Goal: Task Accomplishment & Management: Complete application form

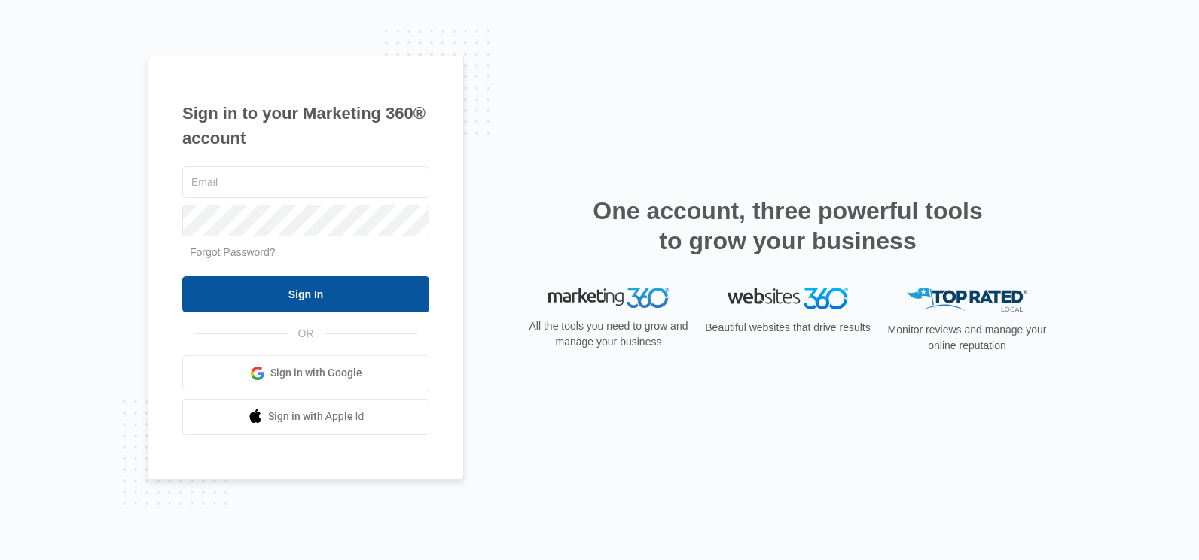
type input "Marisha.Hollis@ediexpressinc.com"
click at [364, 280] on input "Sign In" at bounding box center [305, 294] width 247 height 36
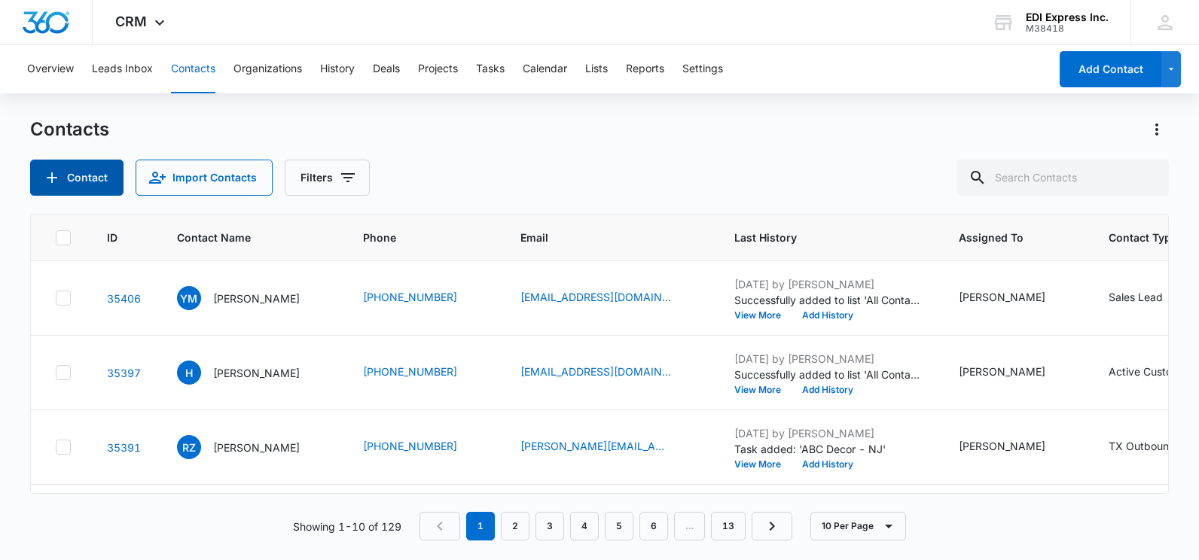
click at [109, 179] on button "Contact" at bounding box center [76, 178] width 93 height 36
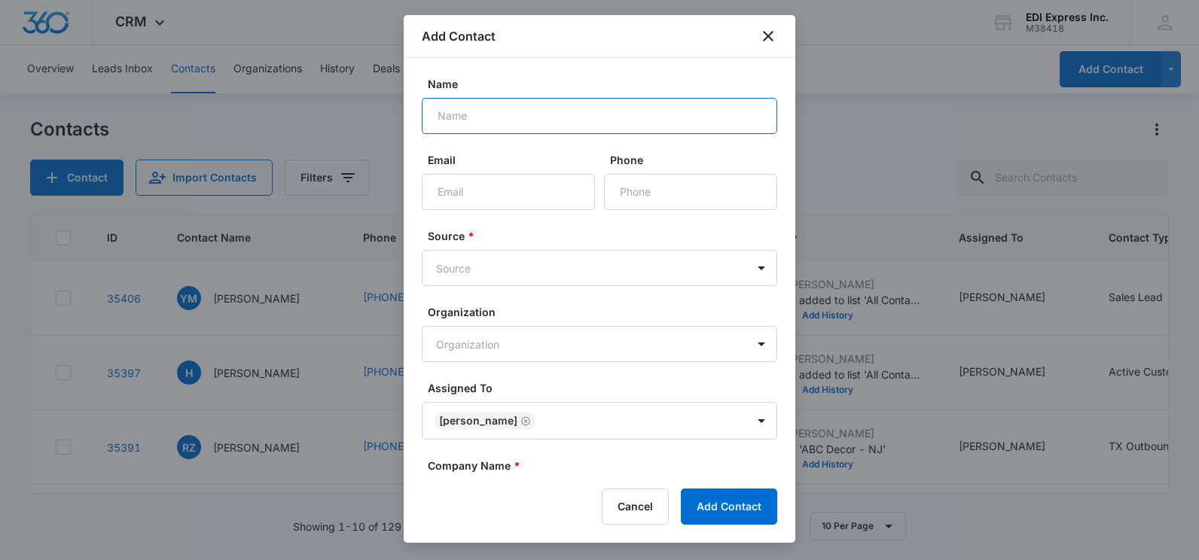
drag, startPoint x: 528, startPoint y: 122, endPoint x: 480, endPoint y: 117, distance: 48.5
click at [480, 117] on input "Name" at bounding box center [600, 116] width 356 height 36
type input "[PERSON_NAME]"
click at [496, 205] on input "Email" at bounding box center [508, 192] width 173 height 36
type input "j"
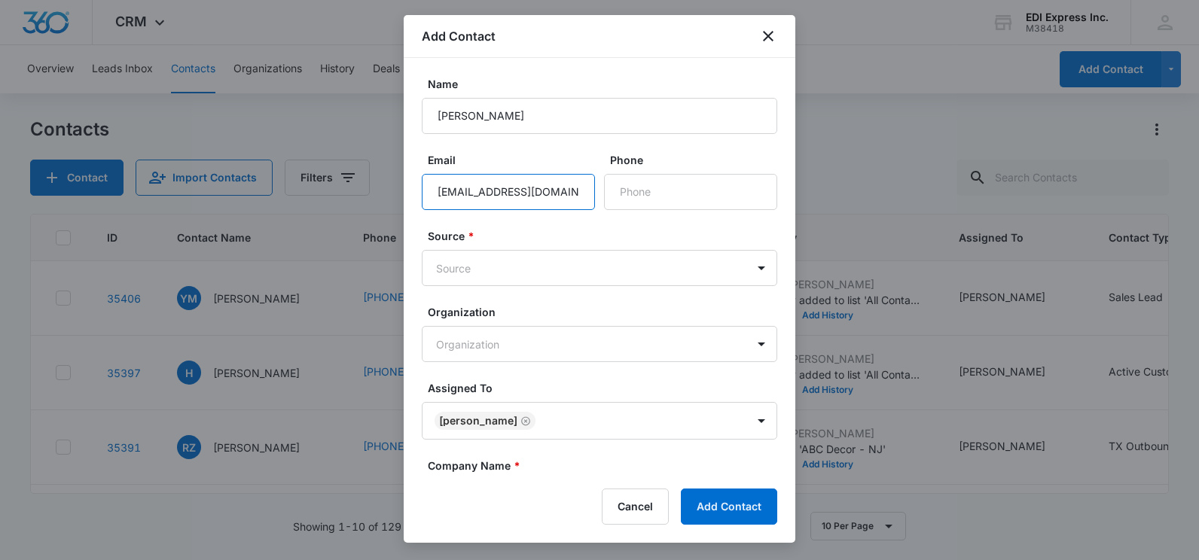
type input "[EMAIL_ADDRESS][DOMAIN_NAME]"
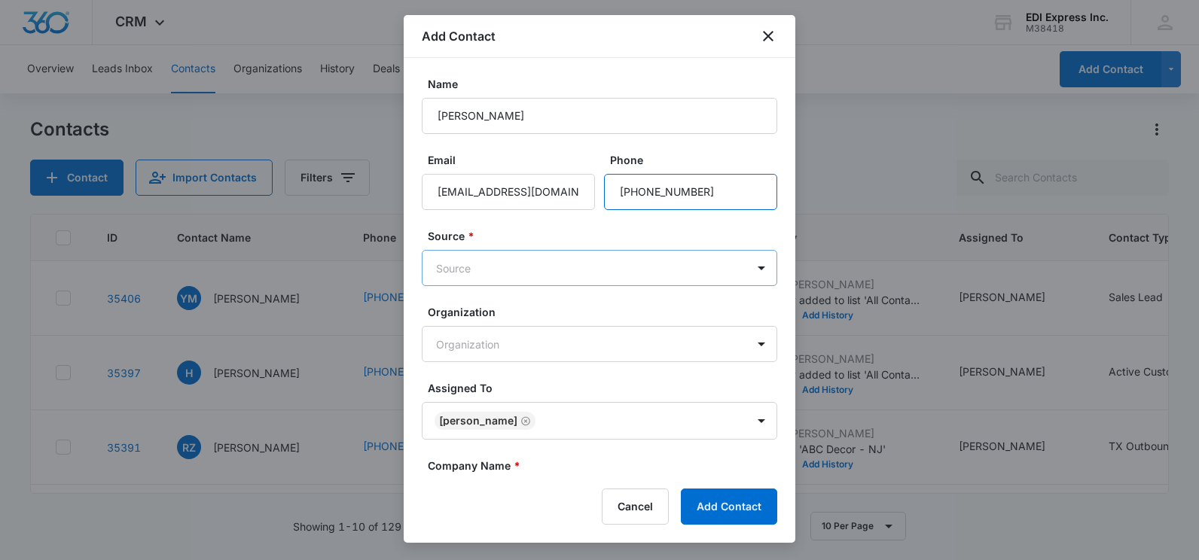
type input "[PHONE_NUMBER]"
click at [469, 268] on body "CRM Apps Websites CRM Brand AI Assistant EDI Express Inc. M38418 Your Accounts …" at bounding box center [599, 280] width 1199 height 560
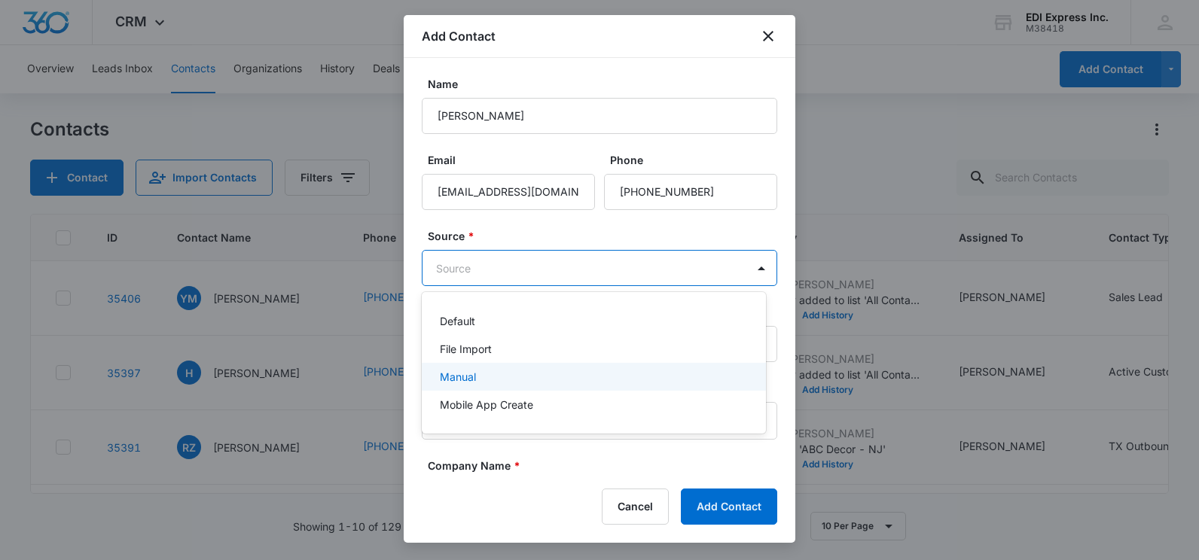
click at [481, 389] on div "Manual" at bounding box center [594, 377] width 344 height 28
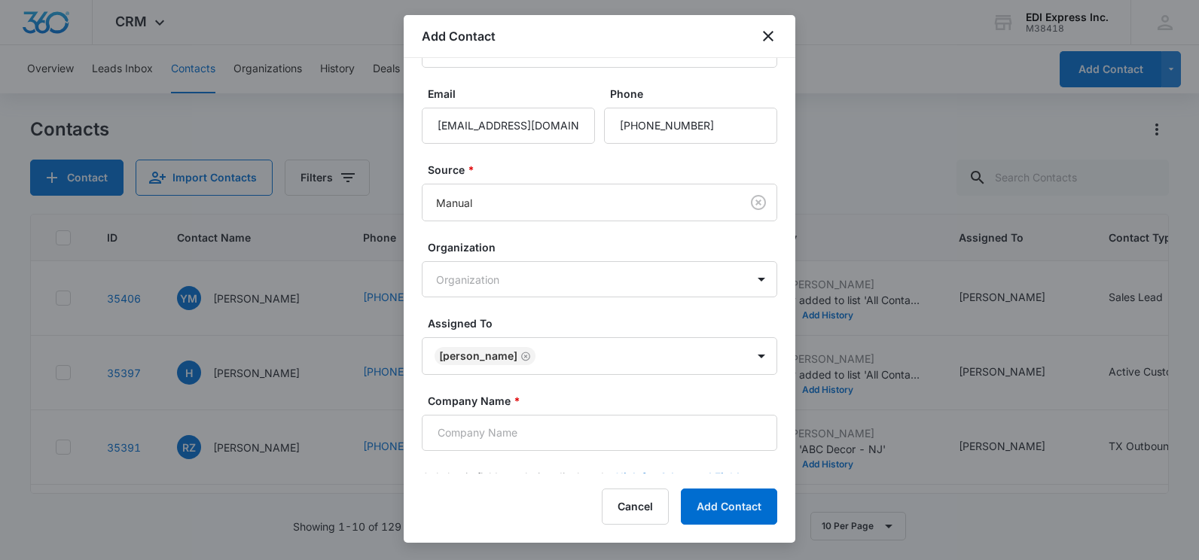
scroll to position [96, 0]
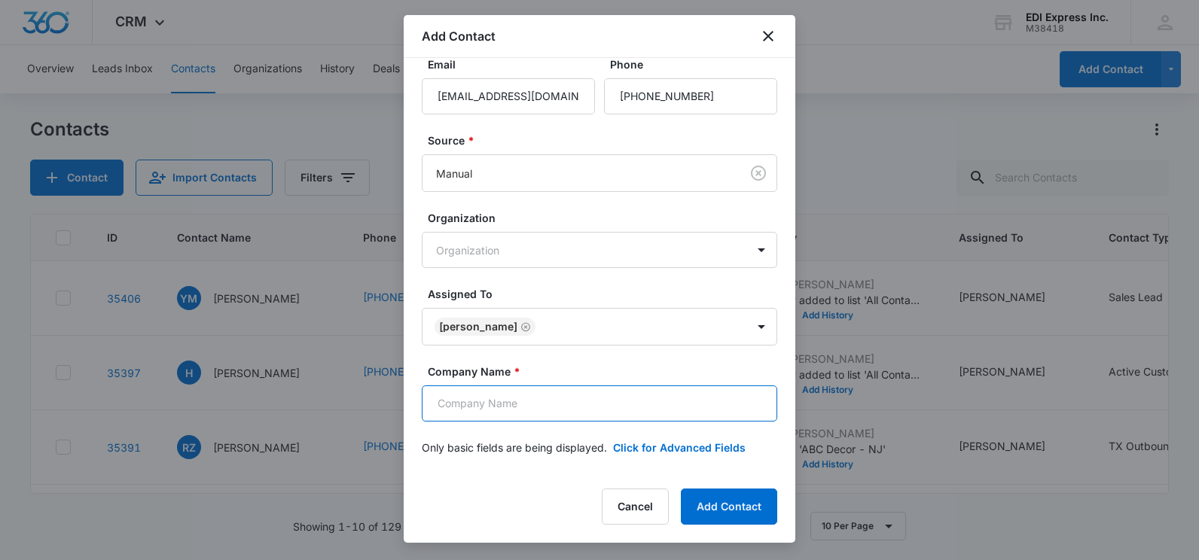
click at [539, 418] on input "Company Name *" at bounding box center [600, 404] width 356 height 36
type input "Aura Detergent Office"
click at [695, 450] on button "Click for Advanced Fields" at bounding box center [679, 448] width 133 height 16
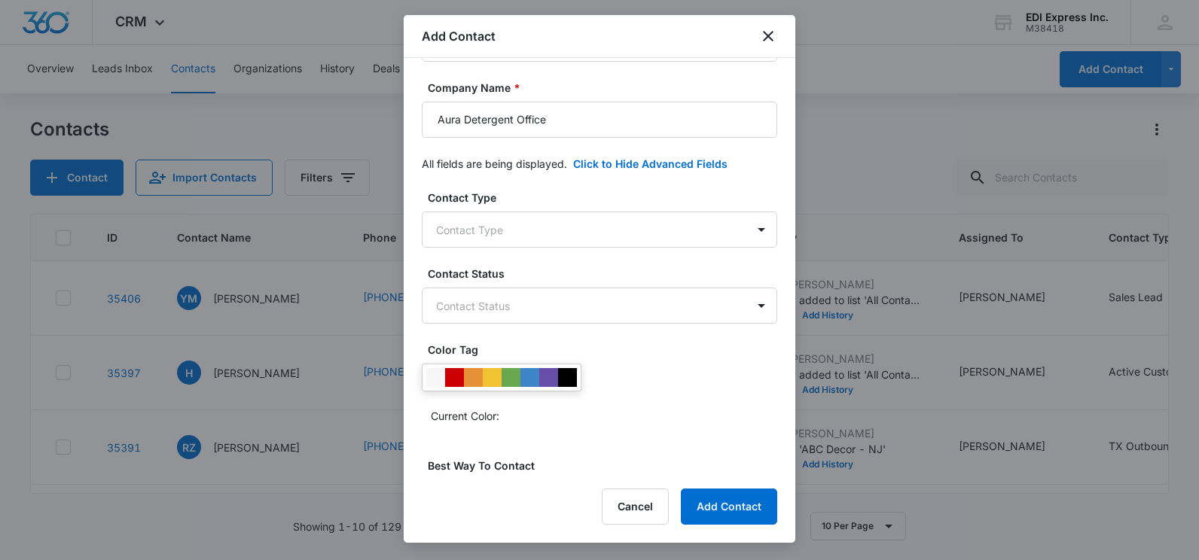
scroll to position [375, 0]
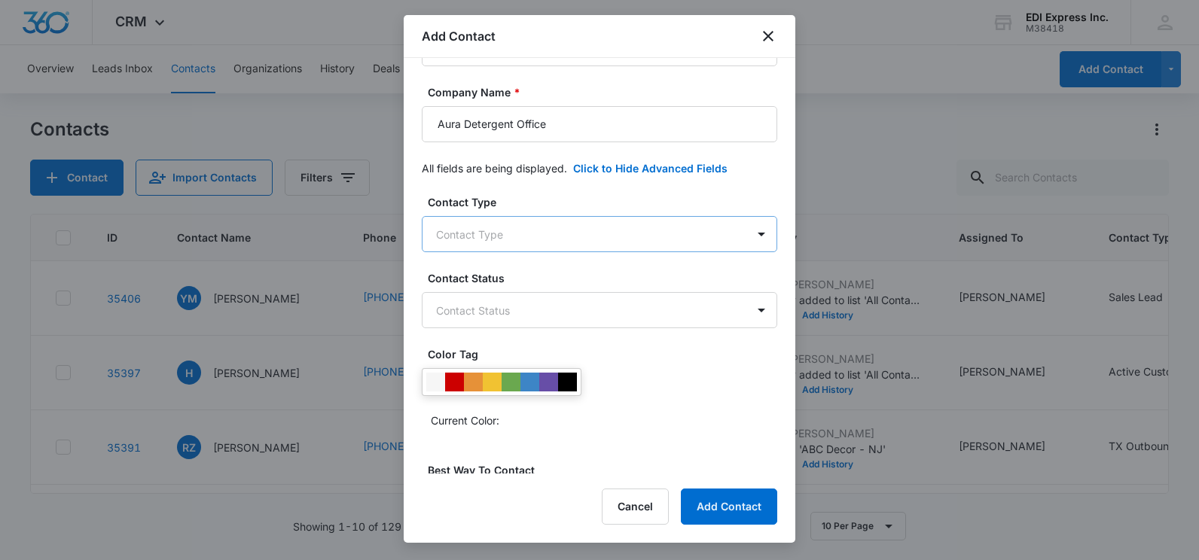
click at [733, 245] on body "CRM Apps Websites CRM Brand AI Assistant EDI Express Inc. M38418 Your Accounts …" at bounding box center [599, 280] width 1199 height 560
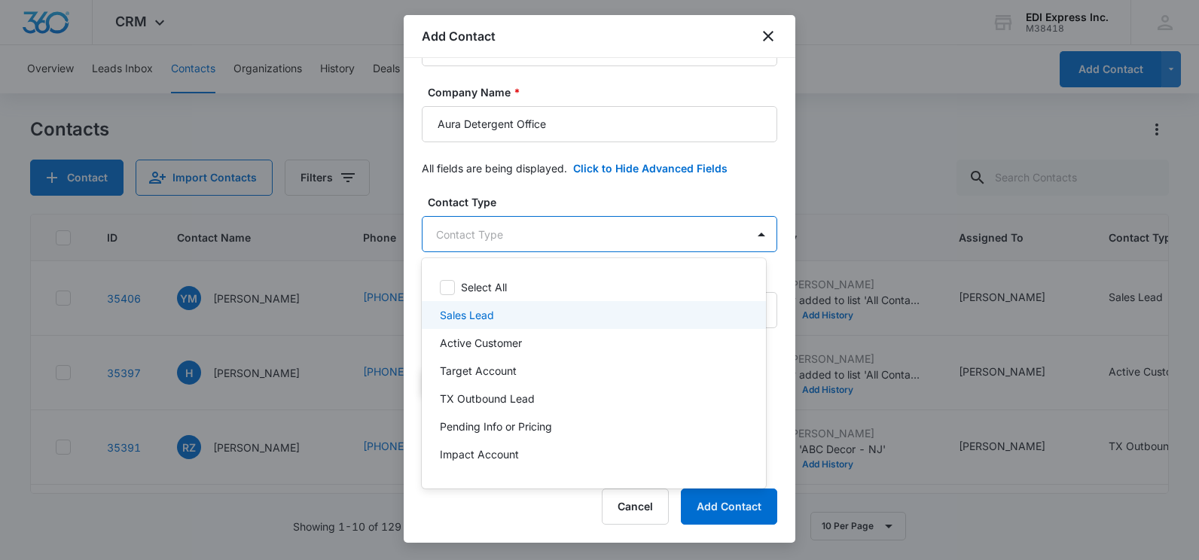
click at [573, 312] on div "Sales Lead" at bounding box center [592, 315] width 305 height 16
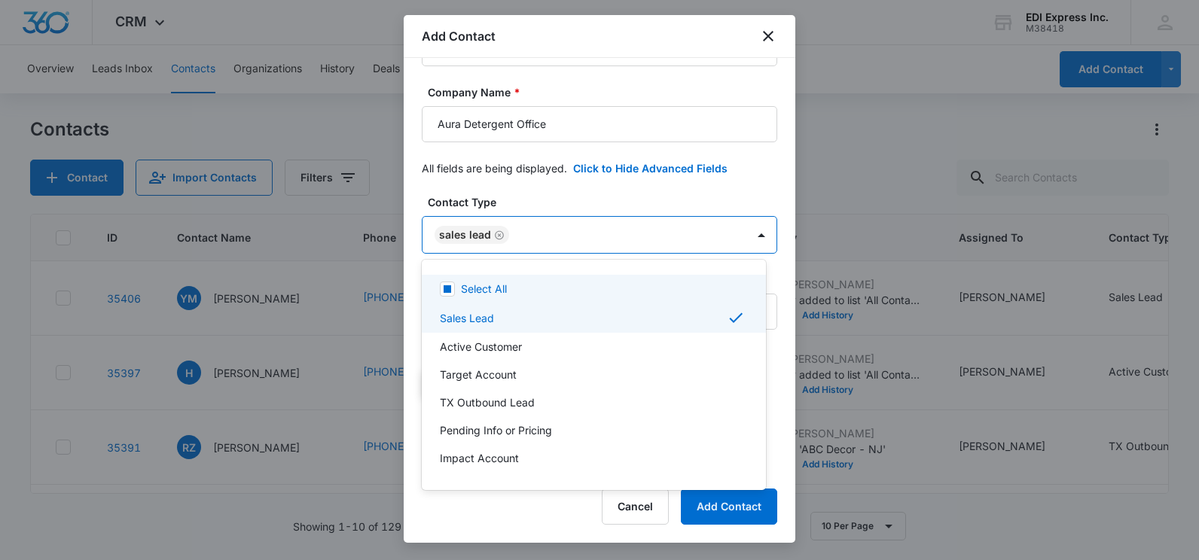
click at [637, 196] on div at bounding box center [599, 280] width 1199 height 560
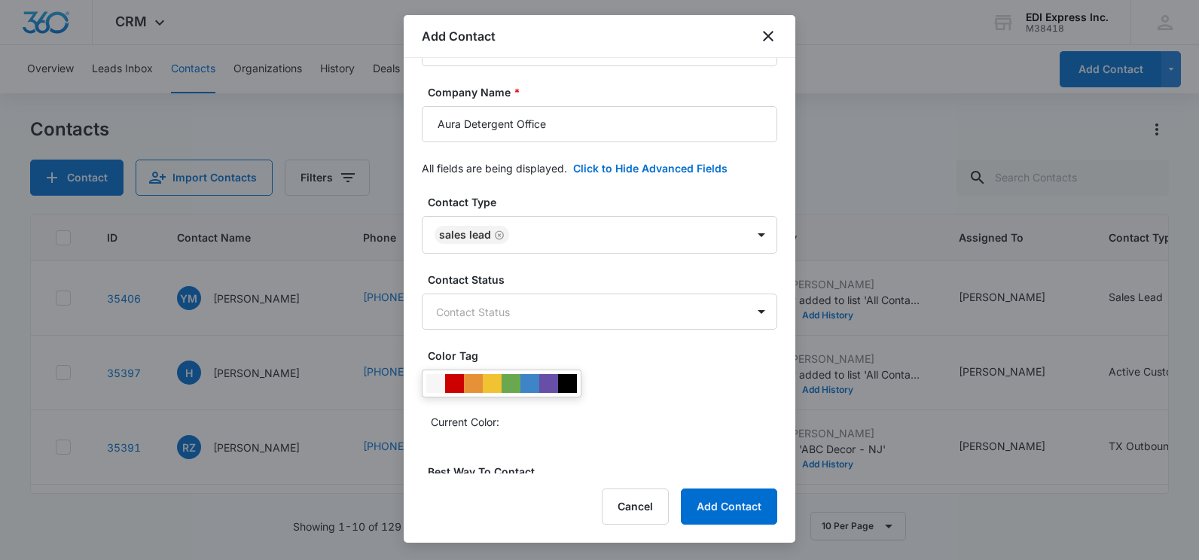
click at [584, 331] on div "Contact Type Sales Lead Contact Status Contact Status Color Tag Current Color: …" at bounding box center [600, 472] width 356 height 556
click at [588, 326] on body "CRM Apps Websites CRM Brand AI Assistant EDI Express Inc. M38418 Your Accounts …" at bounding box center [599, 280] width 1199 height 560
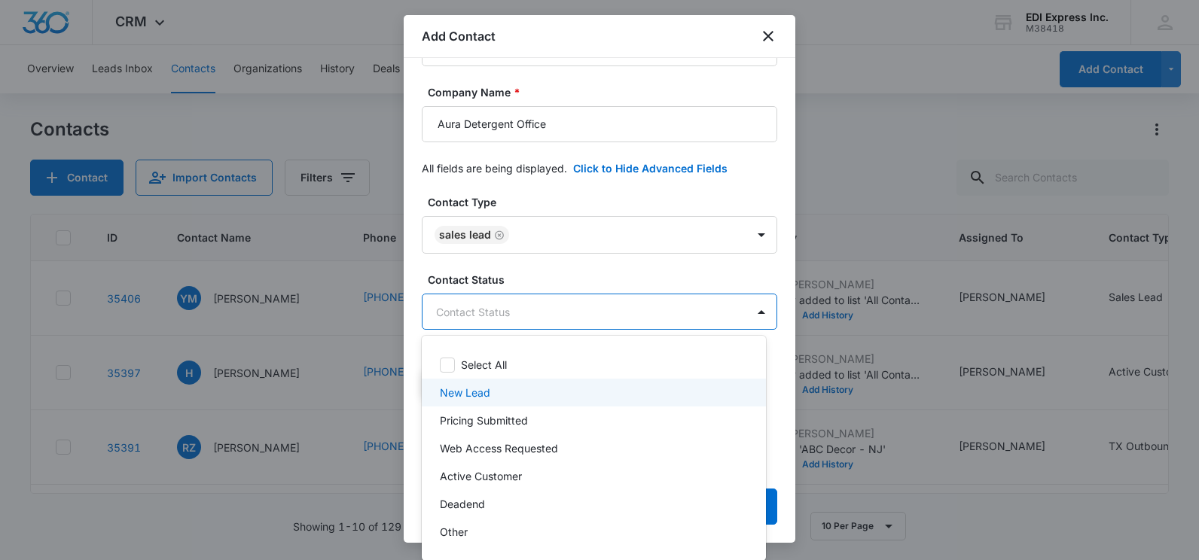
click at [510, 392] on div "New Lead" at bounding box center [592, 393] width 305 height 16
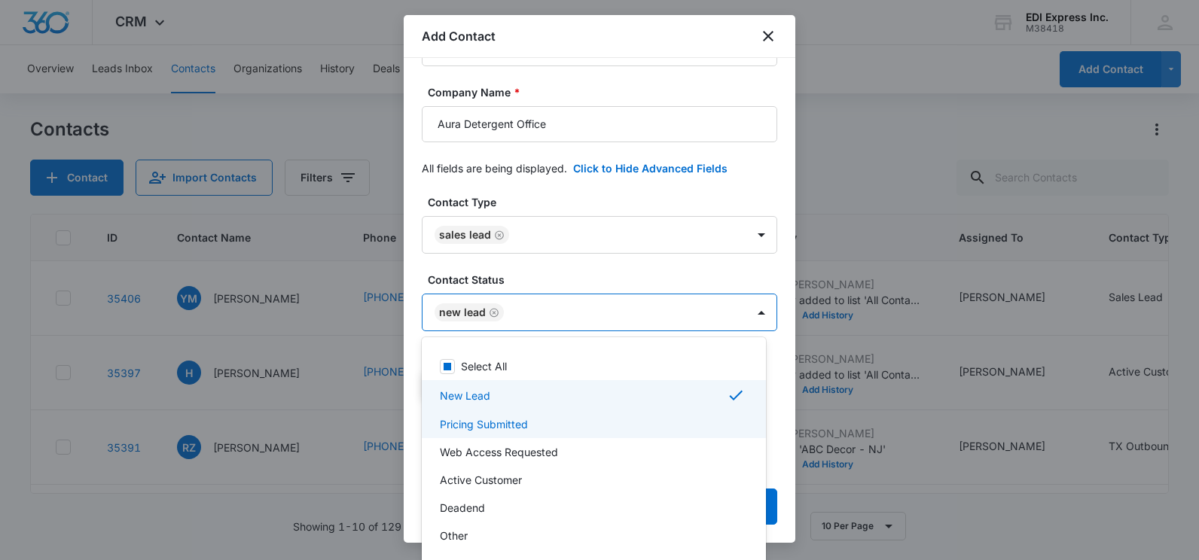
click at [513, 415] on div "Pricing Submitted" at bounding box center [594, 425] width 344 height 28
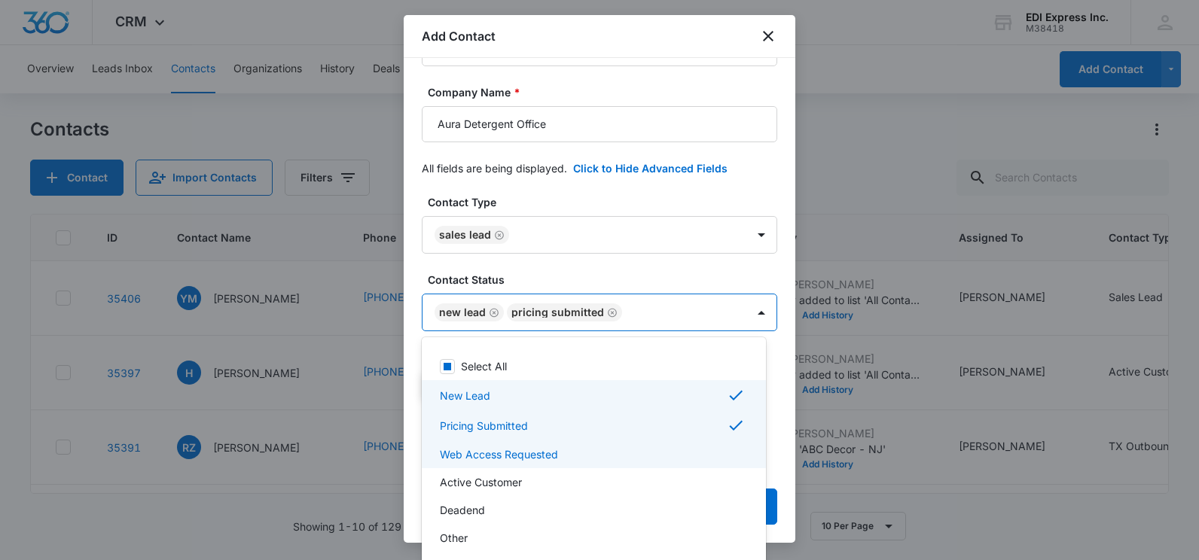
click at [521, 450] on p "Web Access Requested" at bounding box center [499, 455] width 118 height 16
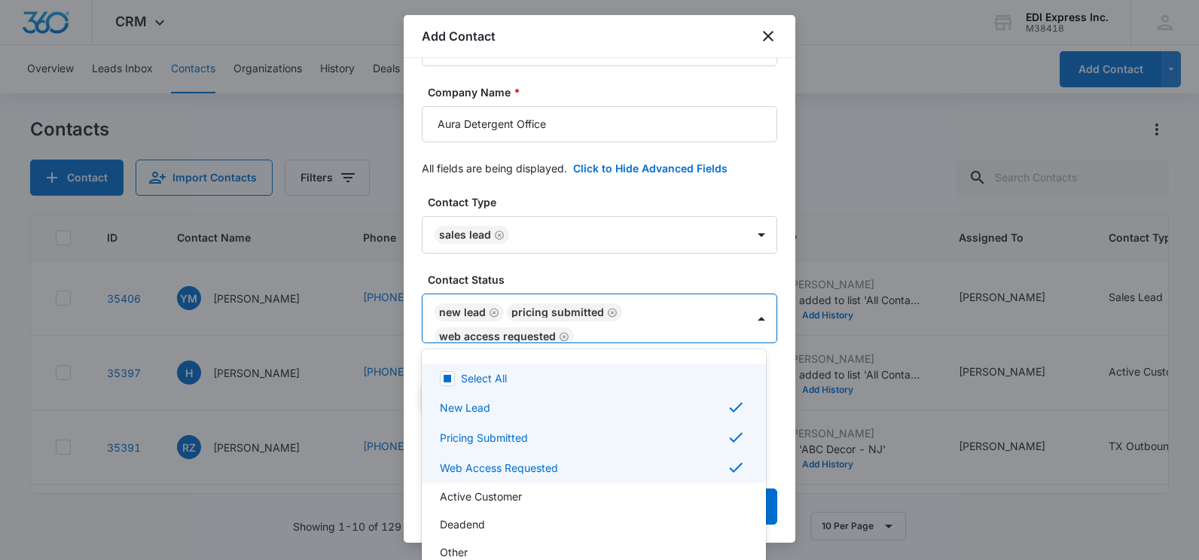
click at [582, 189] on div at bounding box center [599, 280] width 1199 height 560
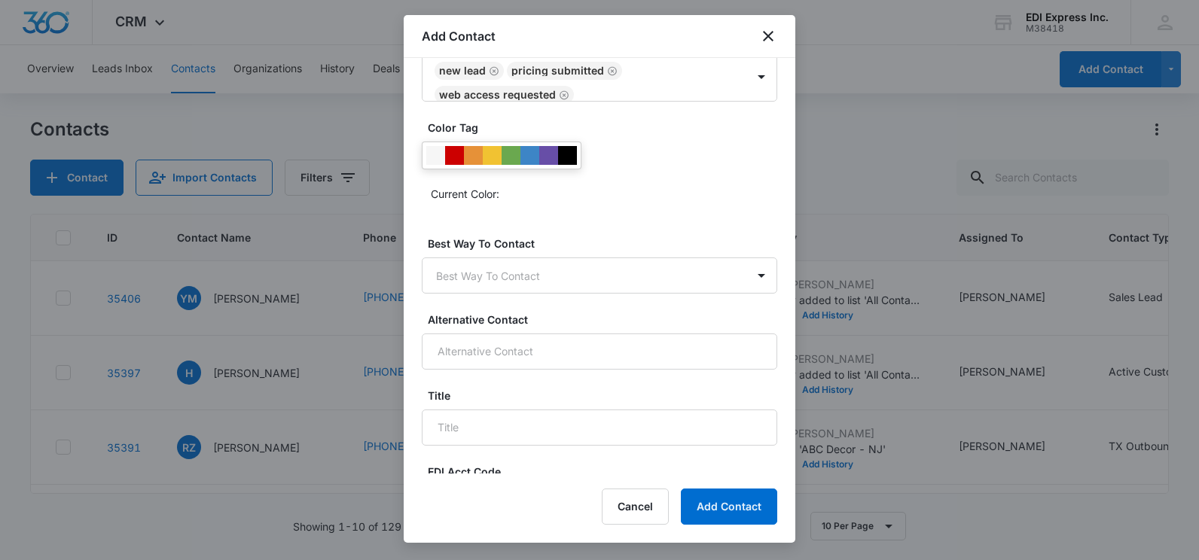
scroll to position [619, 0]
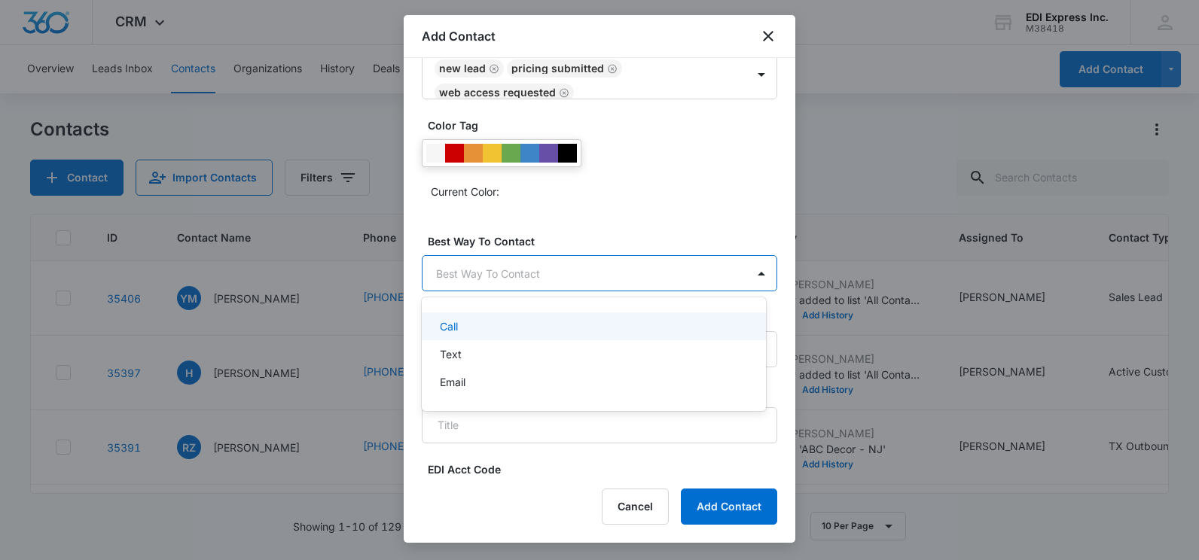
click at [679, 277] on body "CRM Apps Websites CRM Brand AI Assistant EDI Express Inc. M38418 Your Accounts …" at bounding box center [599, 280] width 1199 height 560
click at [590, 318] on div "Call" at bounding box center [594, 327] width 344 height 28
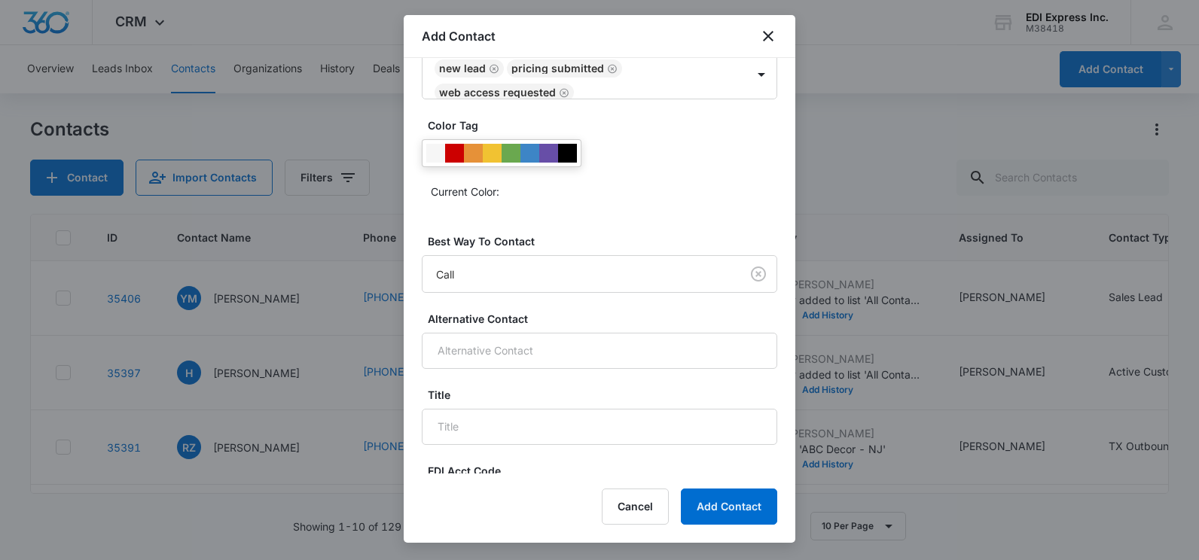
scroll to position [667, 0]
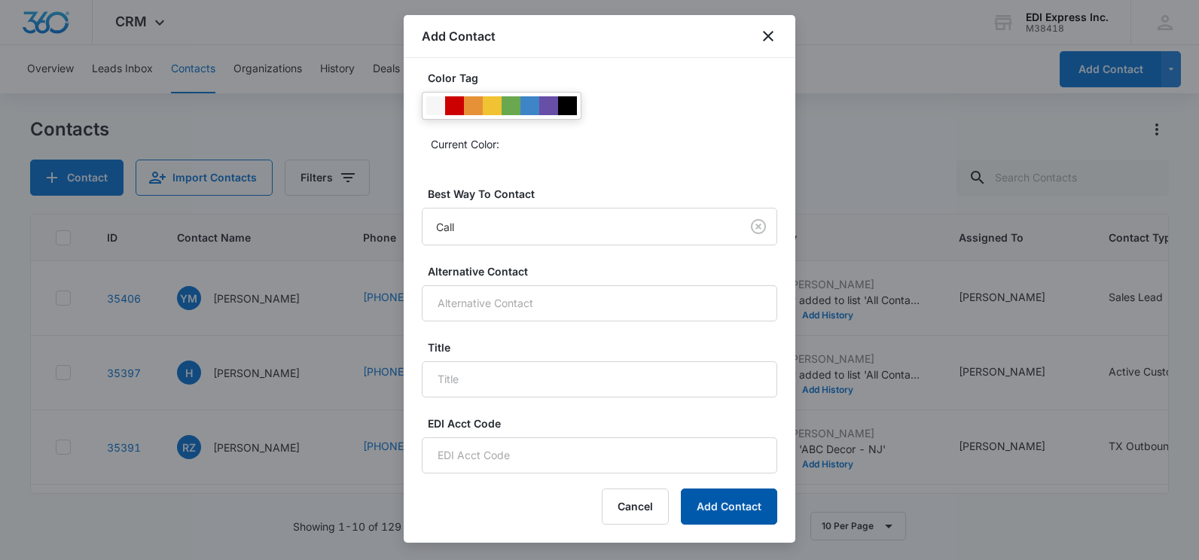
click at [724, 508] on button "Add Contact" at bounding box center [729, 507] width 96 height 36
